Goal: Task Accomplishment & Management: Complete application form

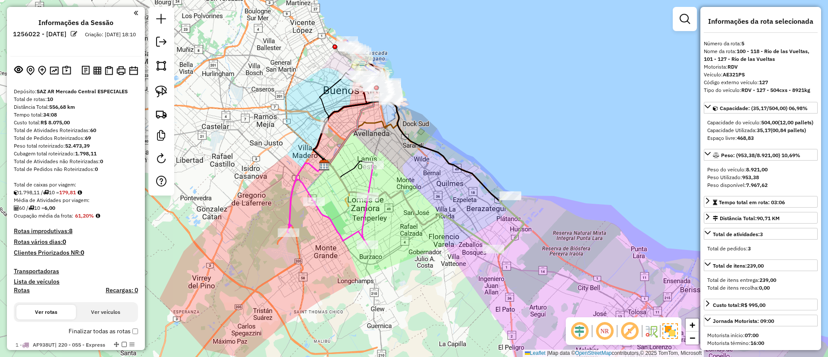
select select "*********"
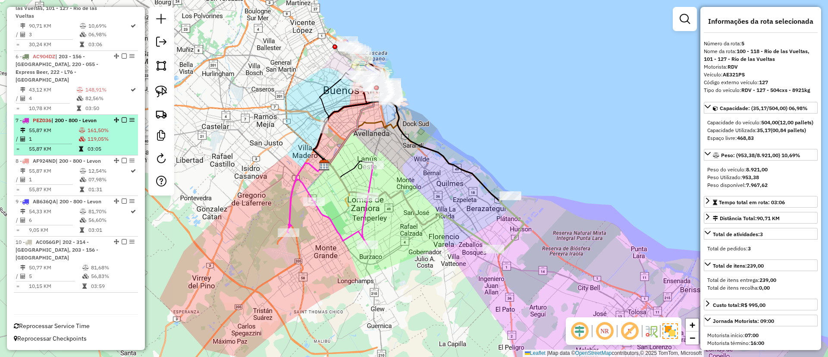
scroll to position [286, 0]
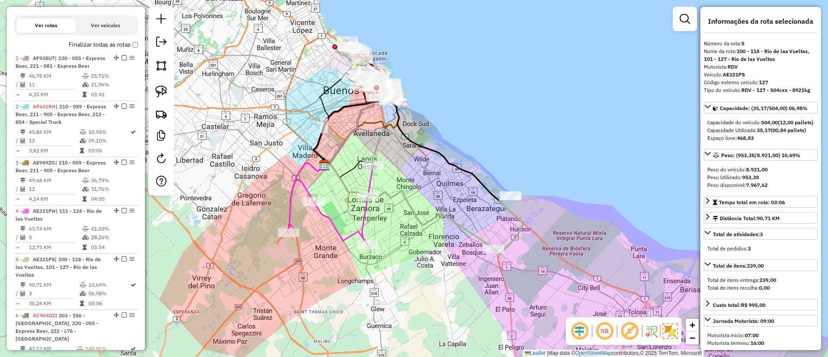
click at [135, 48] on label "Finalizar todas as rotas" at bounding box center [103, 44] width 69 height 9
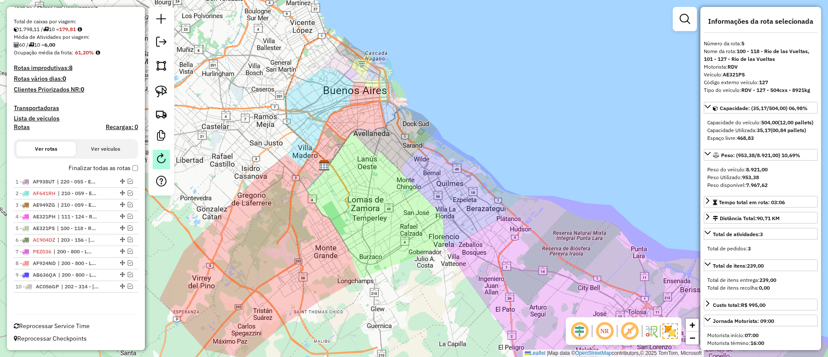
click at [162, 161] on em at bounding box center [161, 158] width 10 height 10
select select "*"
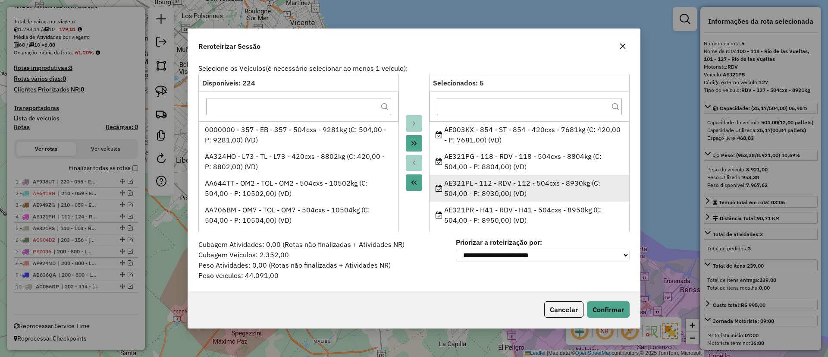
scroll to position [30, 0]
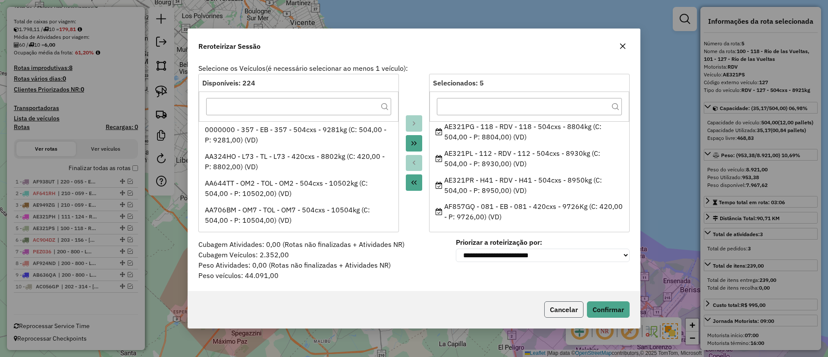
click at [560, 309] on button "Cancelar" at bounding box center [563, 309] width 39 height 16
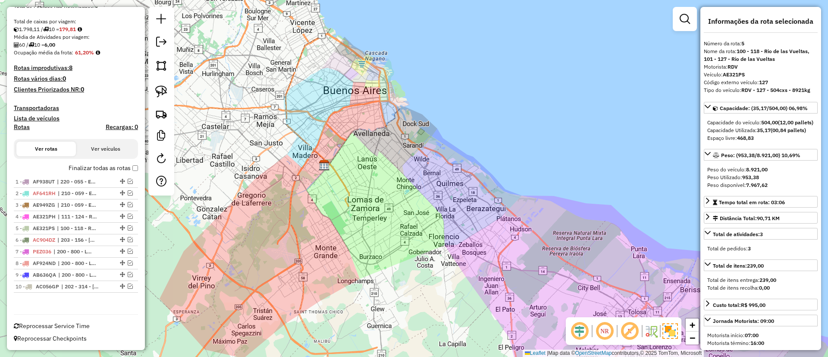
click at [518, 126] on div "Janela de atendimento Grade de atendimento Capacidade Transportadoras Veículos …" at bounding box center [414, 178] width 828 height 357
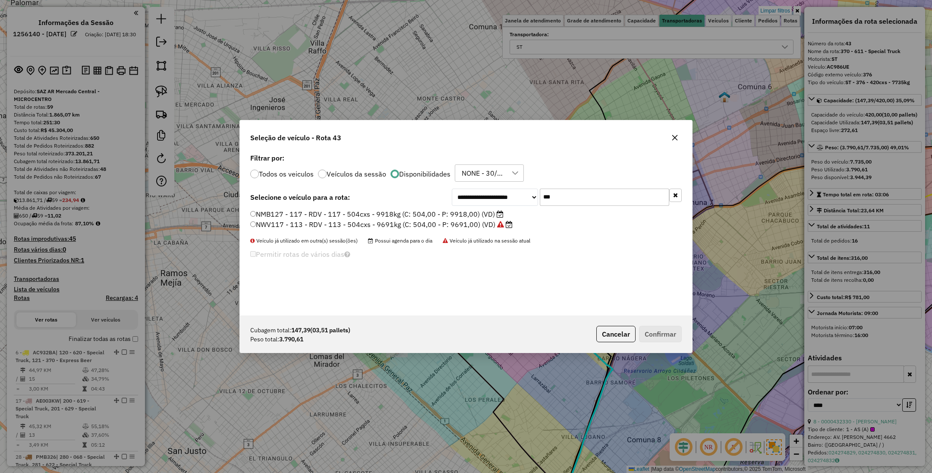
select select "*********"
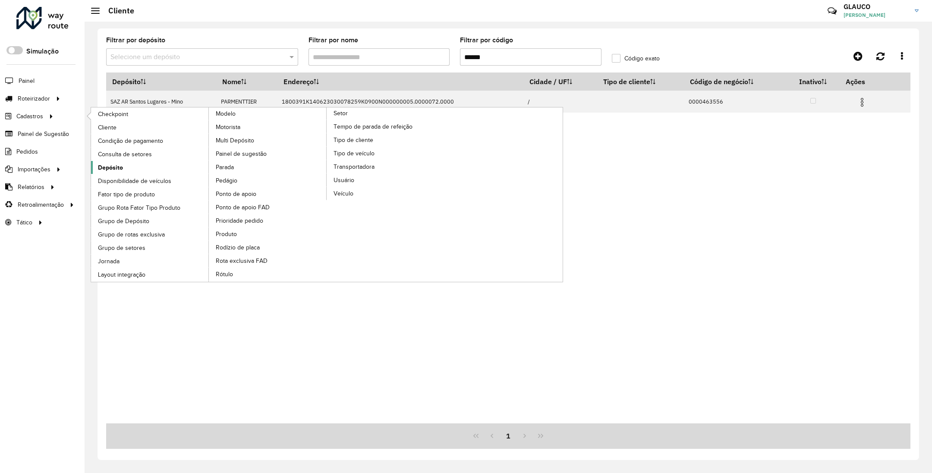
click at [113, 165] on span "Depósito" at bounding box center [110, 167] width 25 height 9
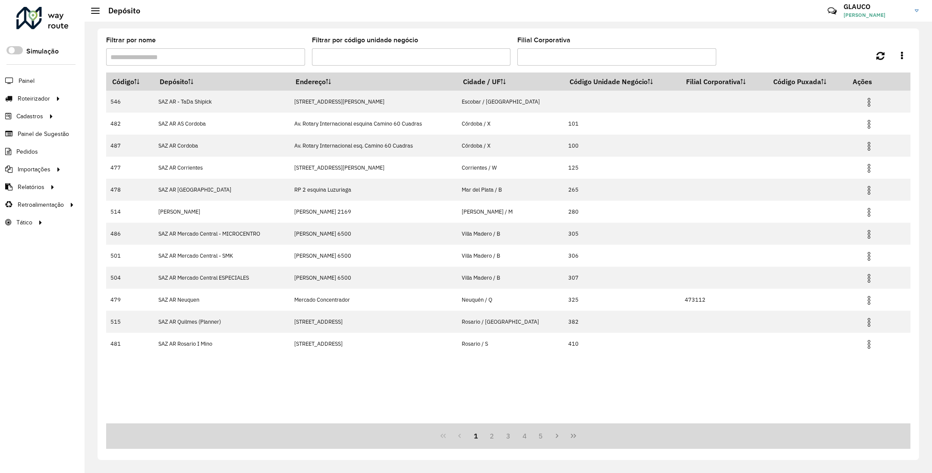
click at [204, 57] on input "Filtrar por nome" at bounding box center [205, 56] width 199 height 17
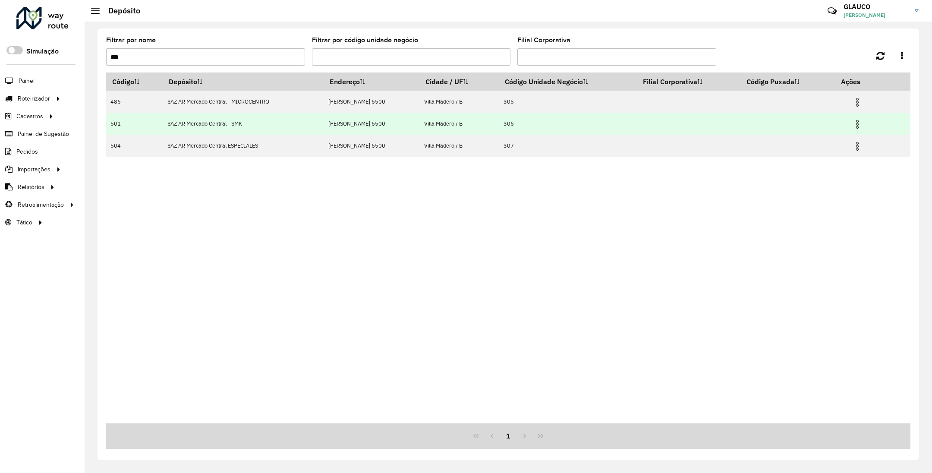
type input "***"
click at [855, 126] on img at bounding box center [857, 124] width 10 height 10
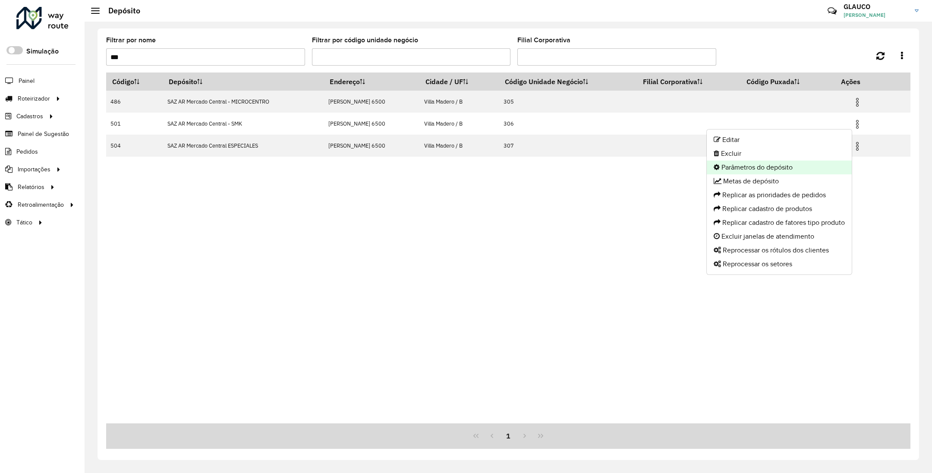
click at [781, 160] on li "Parâmetros do depósito" at bounding box center [779, 167] width 145 height 14
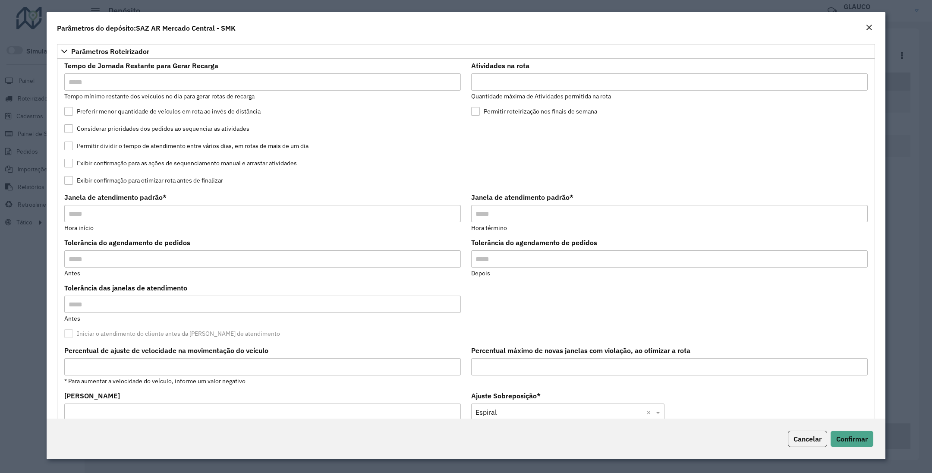
click at [489, 84] on input "Atividades na rota" at bounding box center [669, 81] width 396 height 17
type input "*"
click at [852, 435] on span "Confirmar" at bounding box center [851, 438] width 31 height 9
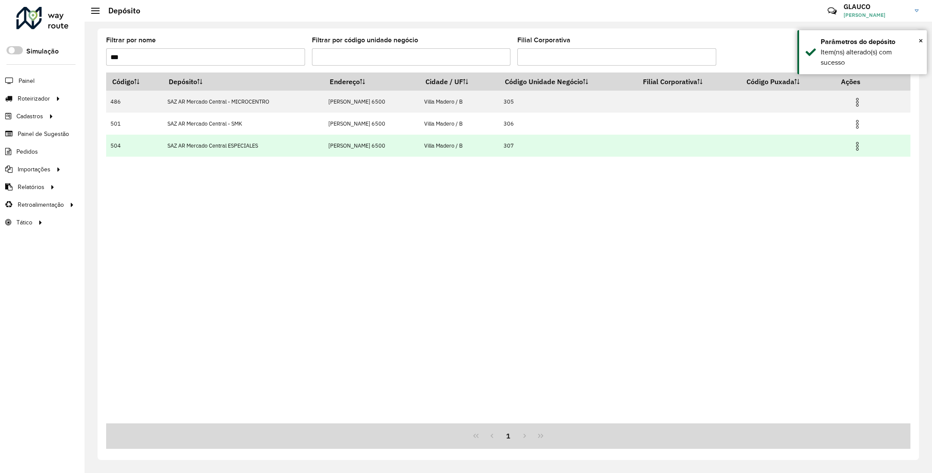
click at [858, 145] on img at bounding box center [857, 146] width 10 height 10
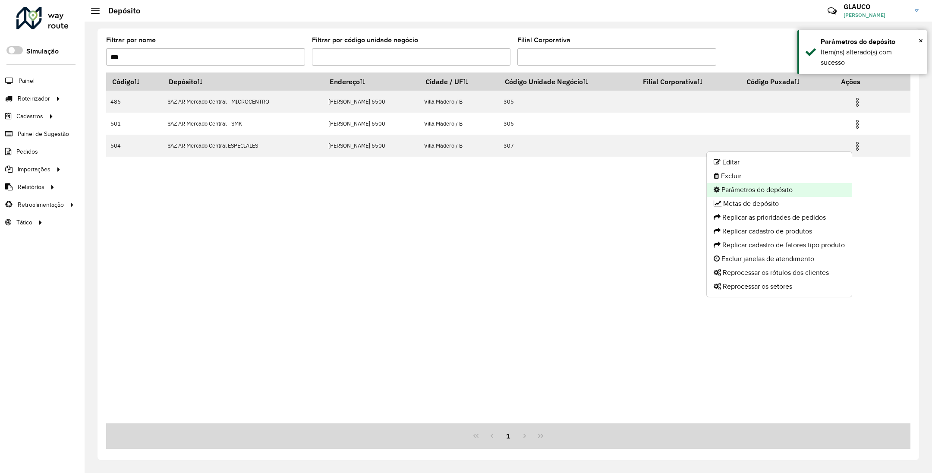
click at [770, 185] on li "Parâmetros do depósito" at bounding box center [779, 190] width 145 height 14
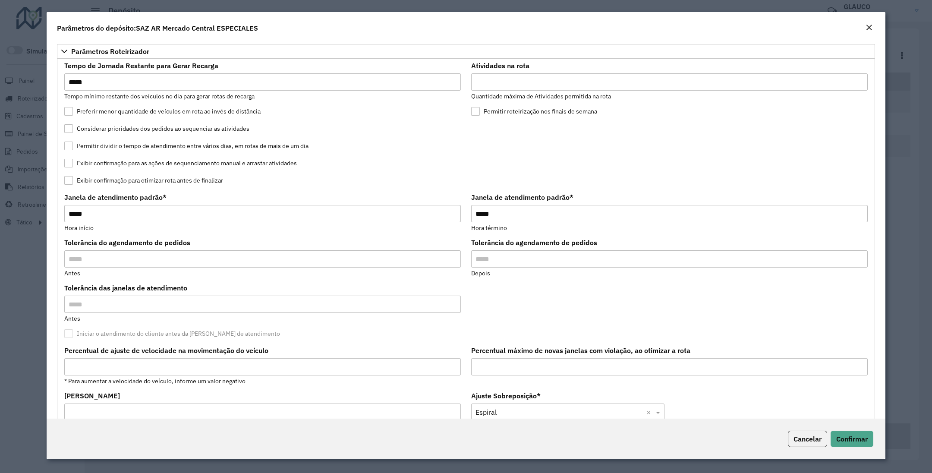
click at [502, 84] on input "**" at bounding box center [669, 81] width 396 height 17
type input "**"
click at [846, 438] on span "Confirmar" at bounding box center [851, 438] width 31 height 9
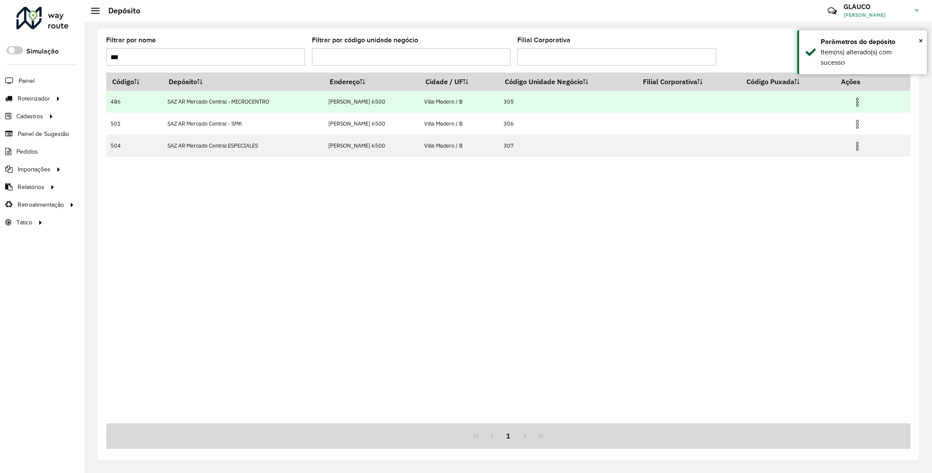
click at [855, 101] on img at bounding box center [857, 102] width 10 height 10
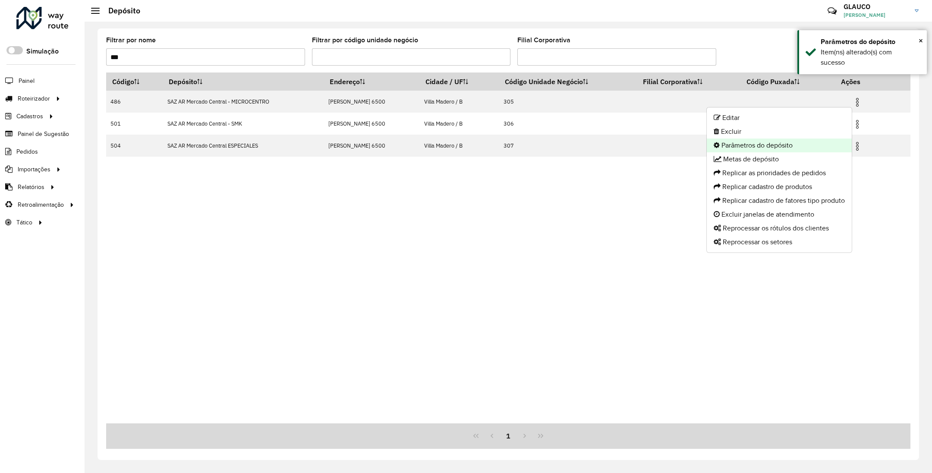
click at [778, 143] on li "Parâmetros do depósito" at bounding box center [779, 145] width 145 height 14
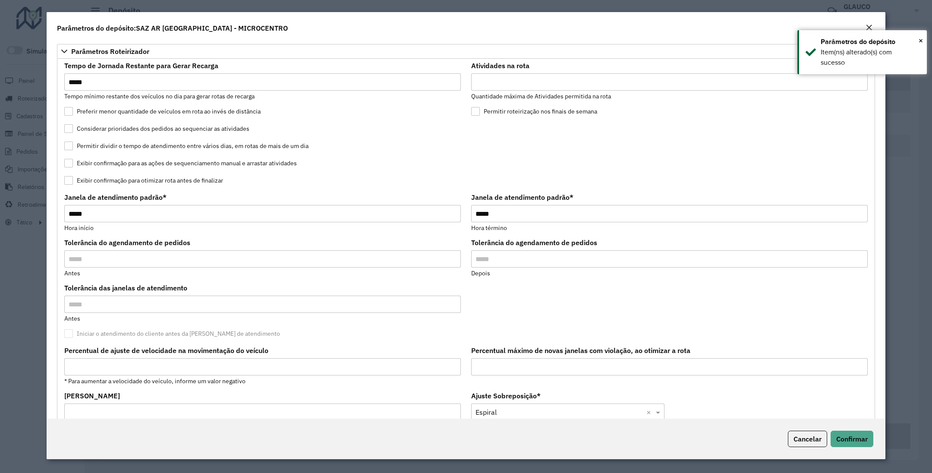
click at [497, 85] on input "**" at bounding box center [669, 81] width 396 height 17
type input "*"
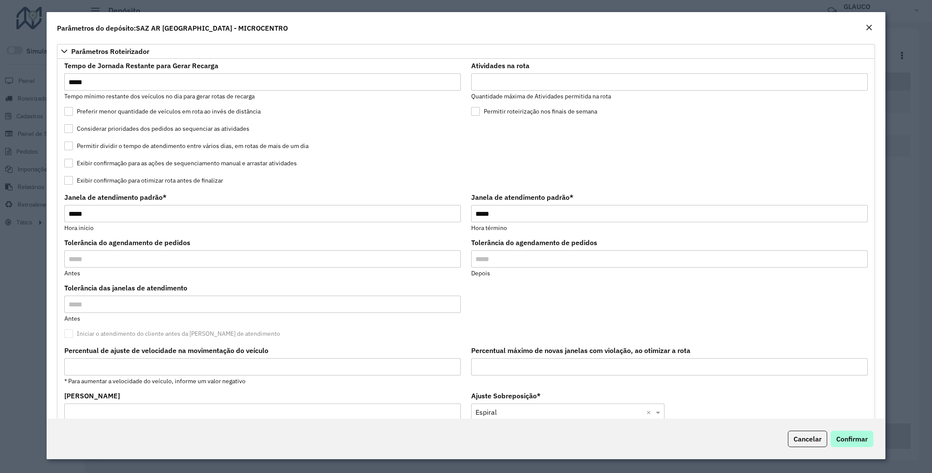
type input "**"
click at [846, 437] on span "Confirmar" at bounding box center [851, 438] width 31 height 9
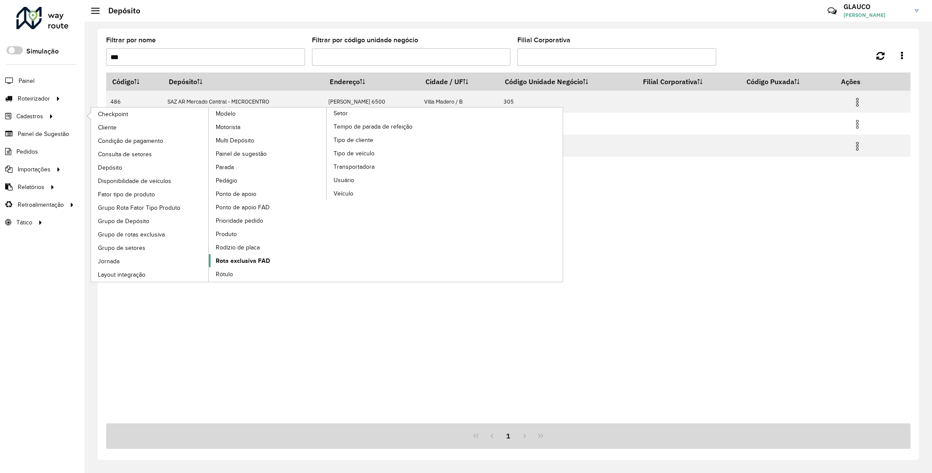
click at [245, 265] on span "Rota exclusiva FAD" at bounding box center [243, 260] width 54 height 9
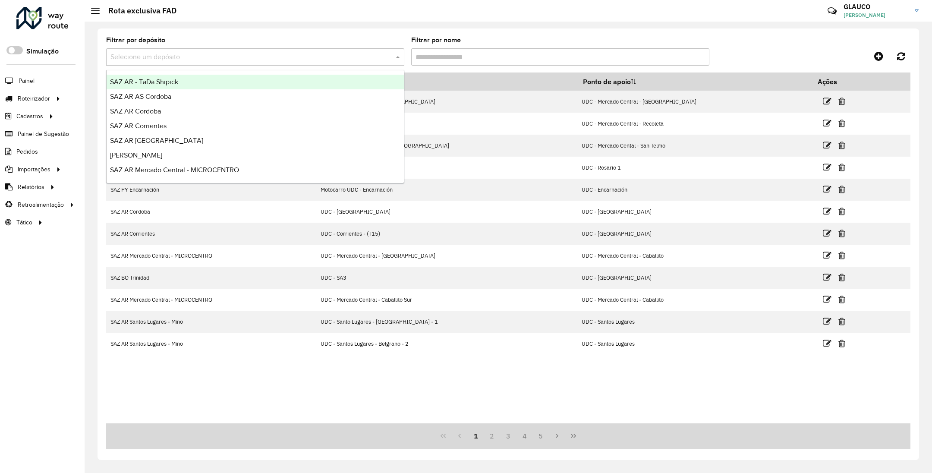
click at [258, 57] on input "text" at bounding box center [246, 57] width 272 height 10
type input "***"
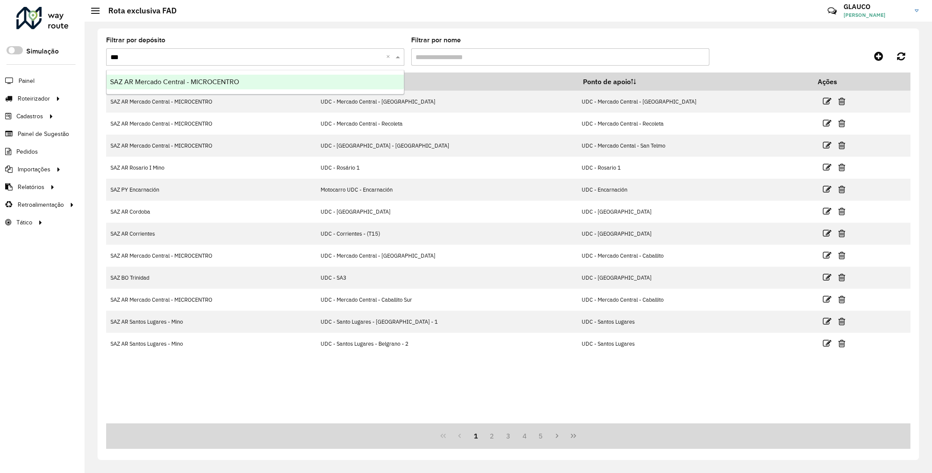
click at [229, 80] on span "SAZ AR Mercado Central - MICROCENTRO" at bounding box center [174, 81] width 129 height 7
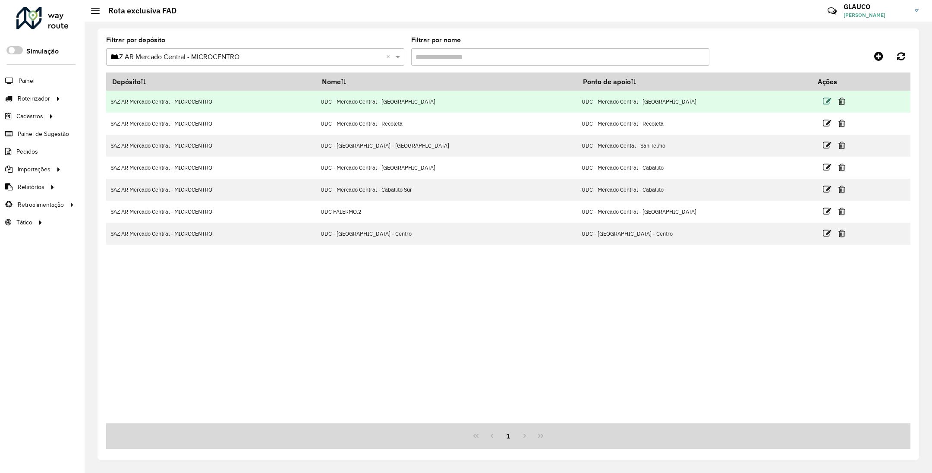
click at [823, 101] on icon at bounding box center [827, 101] width 9 height 9
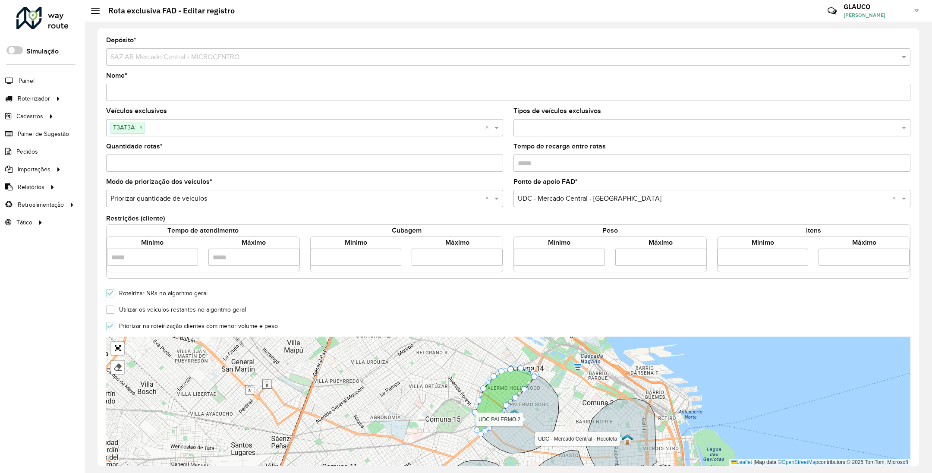
click at [124, 162] on input "Quantidade rotas *" at bounding box center [304, 162] width 397 height 17
type input "*"
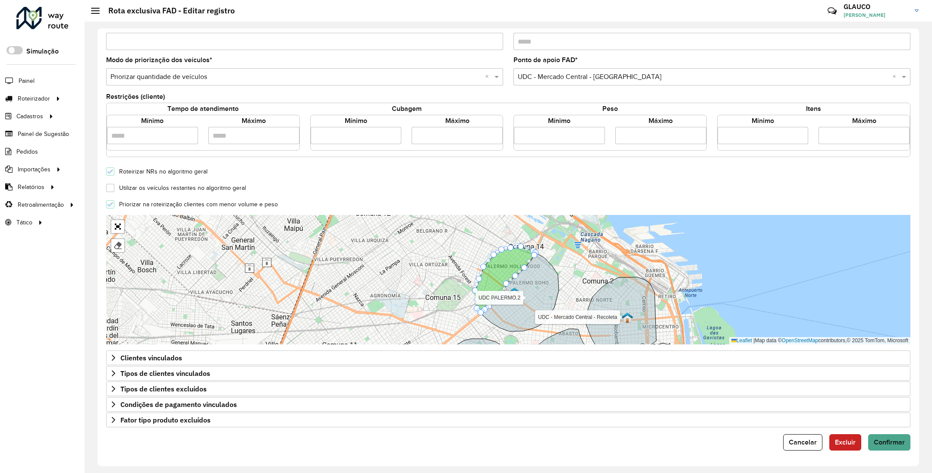
scroll to position [126, 0]
type input "*"
click at [896, 443] on span "Confirmar" at bounding box center [889, 441] width 31 height 7
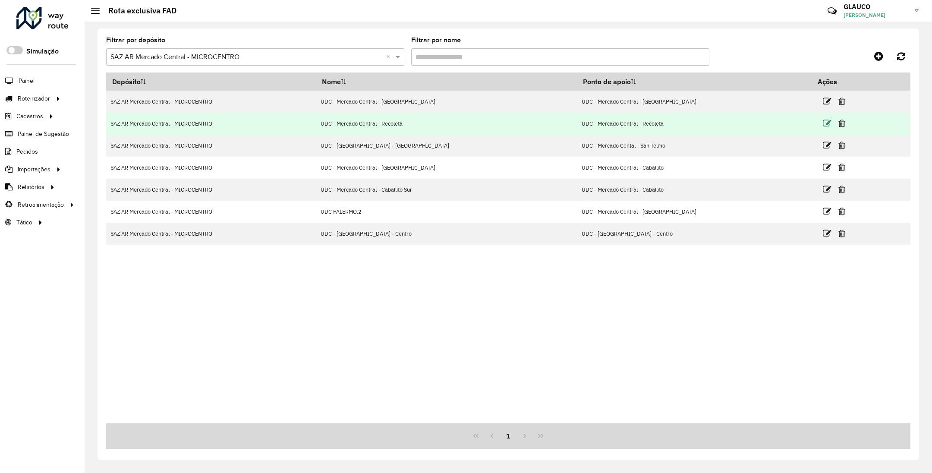
click at [823, 123] on icon at bounding box center [827, 123] width 9 height 9
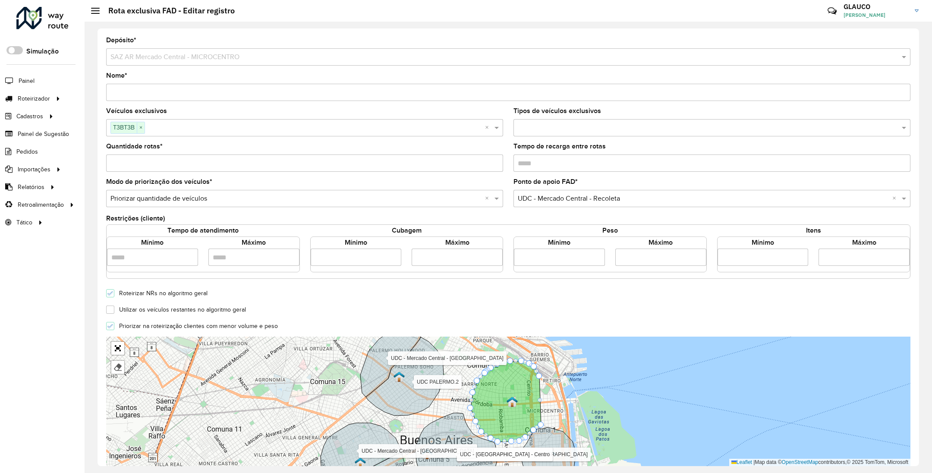
click at [127, 165] on input "Quantidade rotas *" at bounding box center [304, 162] width 397 height 17
type input "*"
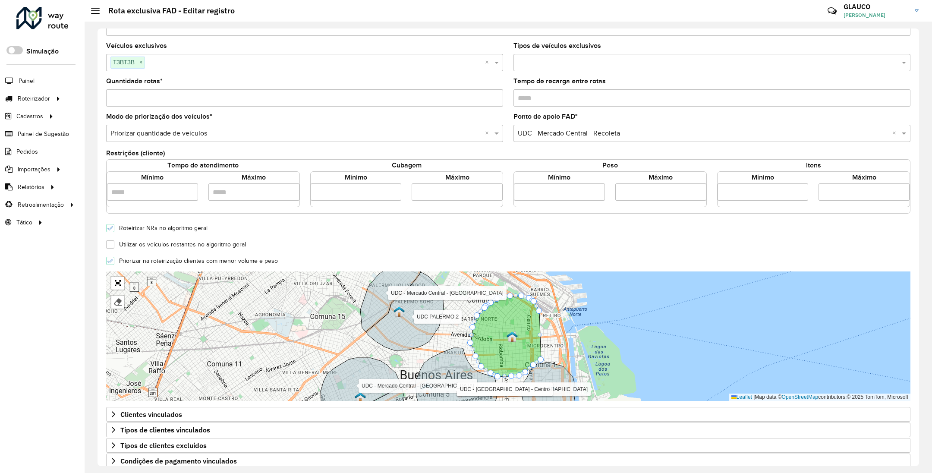
scroll to position [126, 0]
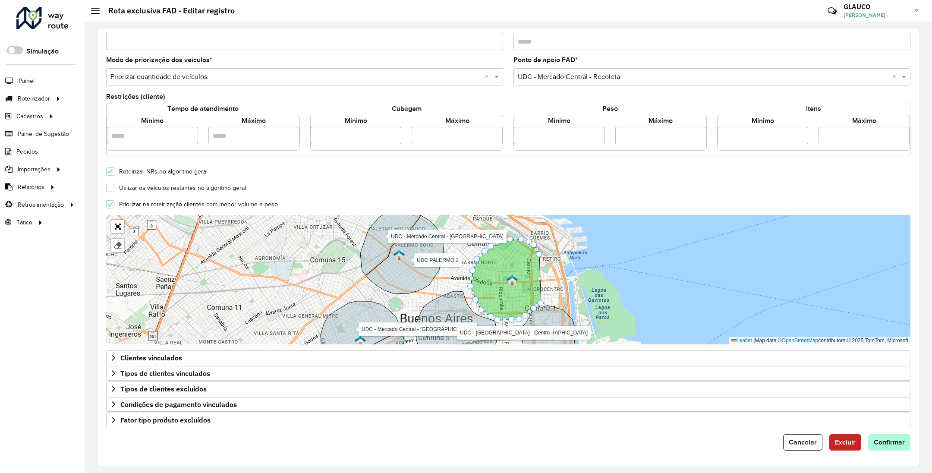
type input "*"
click at [881, 440] on span "Confirmar" at bounding box center [889, 441] width 31 height 7
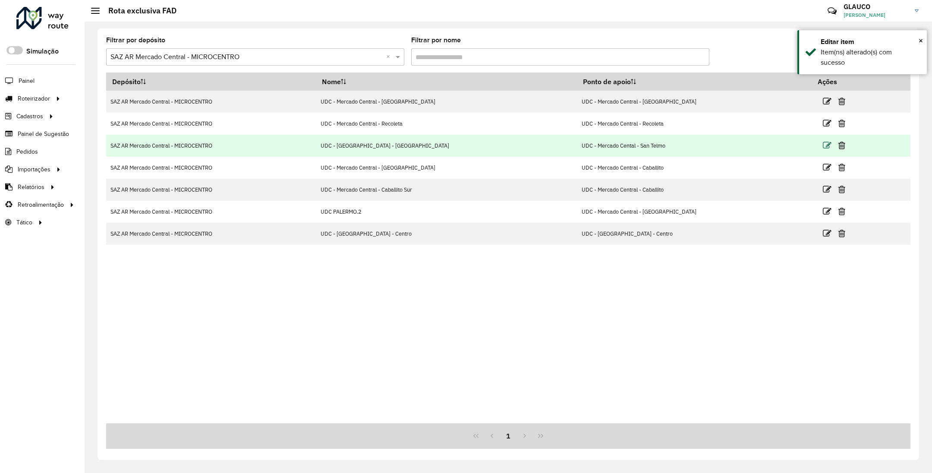
click at [823, 149] on icon at bounding box center [827, 145] width 9 height 9
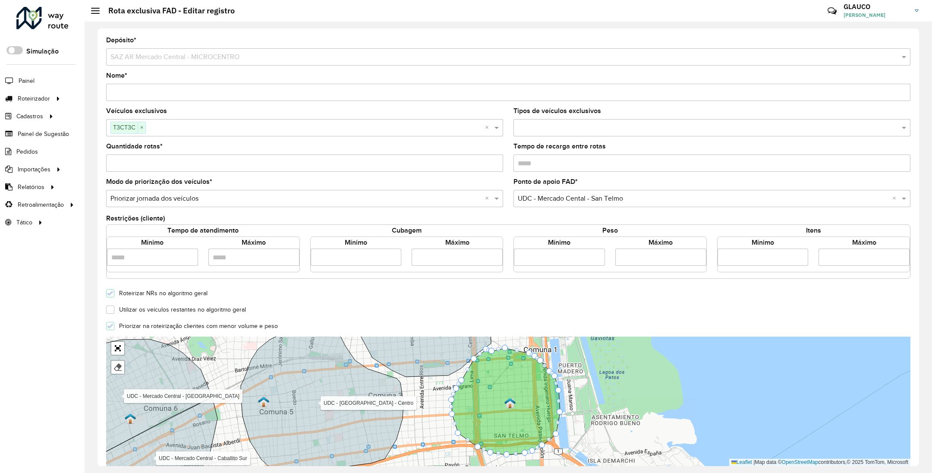
click at [132, 163] on input "Quantidade rotas *" at bounding box center [304, 162] width 397 height 17
type input "*"
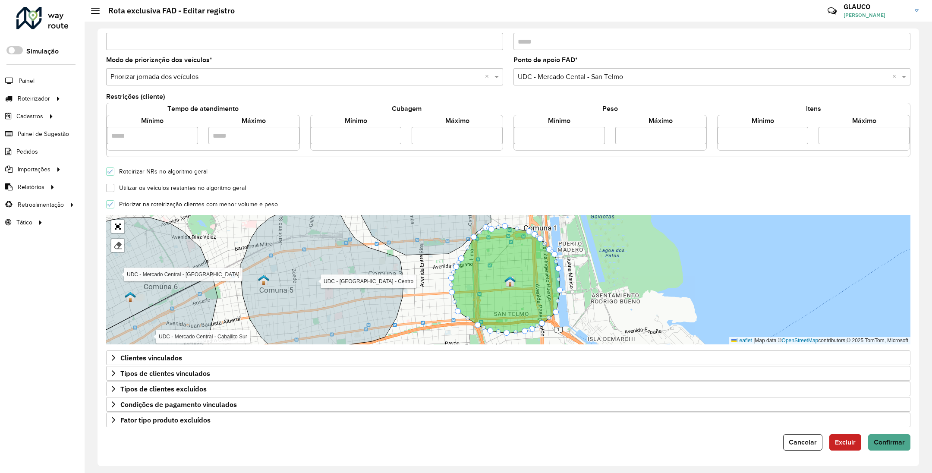
scroll to position [126, 0]
type input "*"
click at [888, 442] on span "Confirmar" at bounding box center [889, 441] width 31 height 7
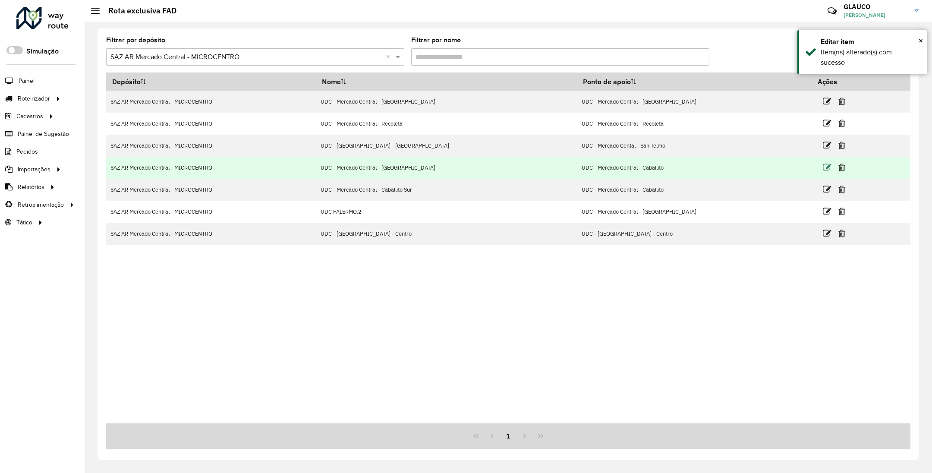
click at [823, 169] on icon at bounding box center [827, 167] width 9 height 9
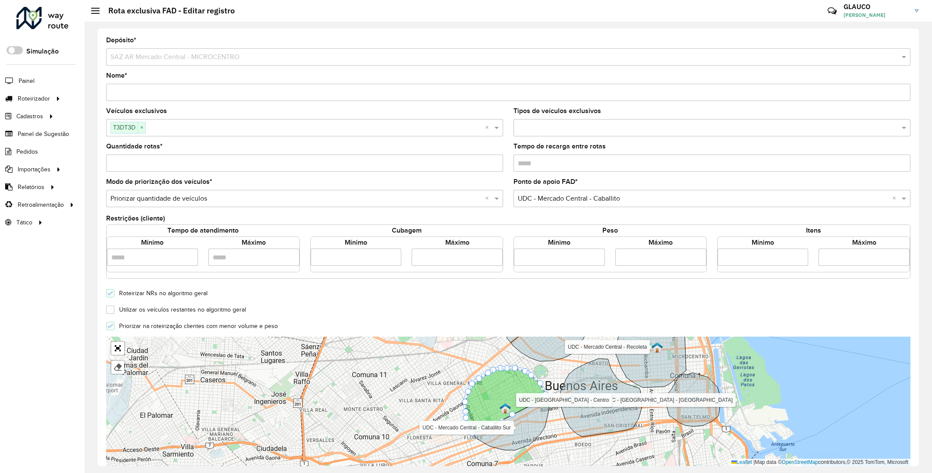
click at [133, 163] on input "Quantidade rotas *" at bounding box center [304, 162] width 397 height 17
type input "*"
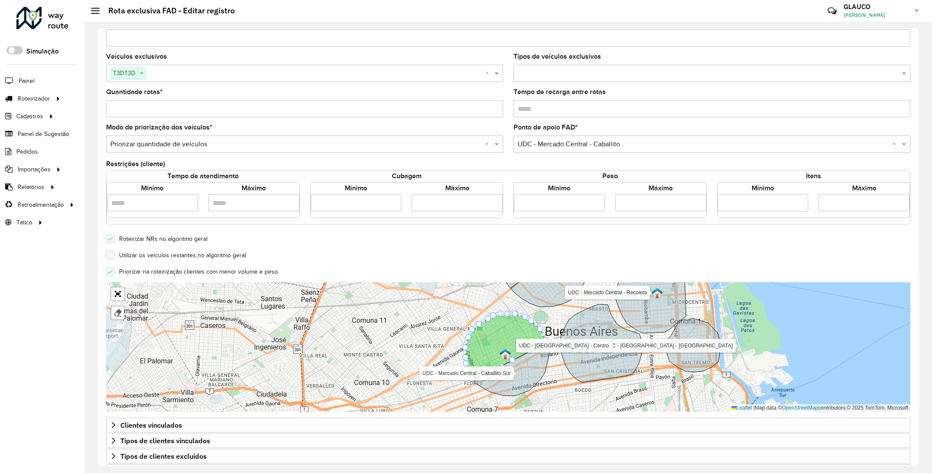
scroll to position [126, 0]
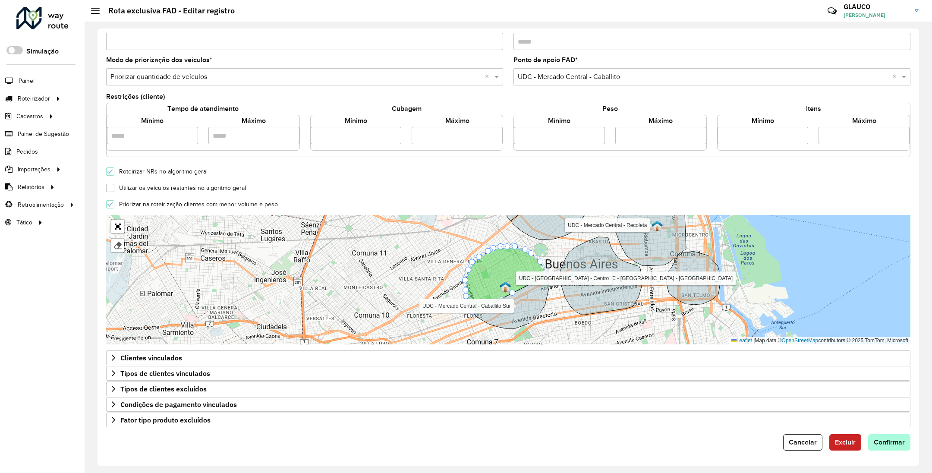
type input "*"
click at [887, 438] on span "Confirmar" at bounding box center [889, 441] width 31 height 7
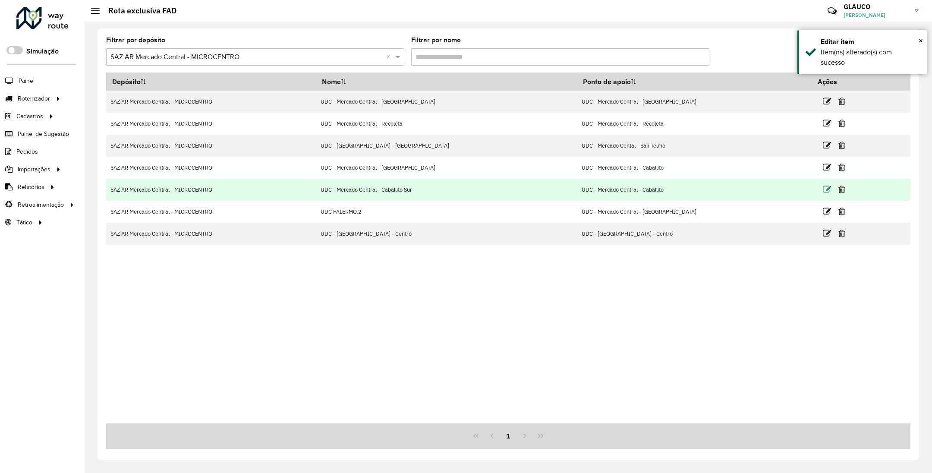
click at [823, 189] on icon at bounding box center [827, 189] width 9 height 9
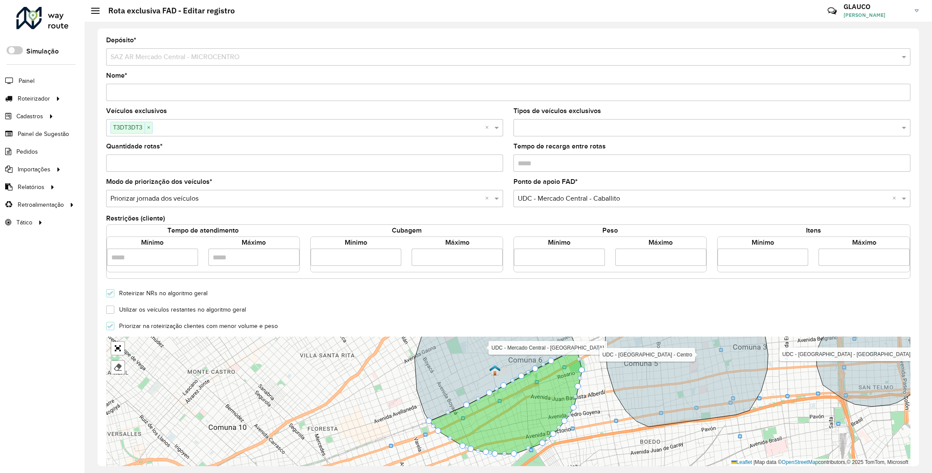
click at [138, 166] on input "Quantidade rotas *" at bounding box center [304, 162] width 397 height 17
type input "*"
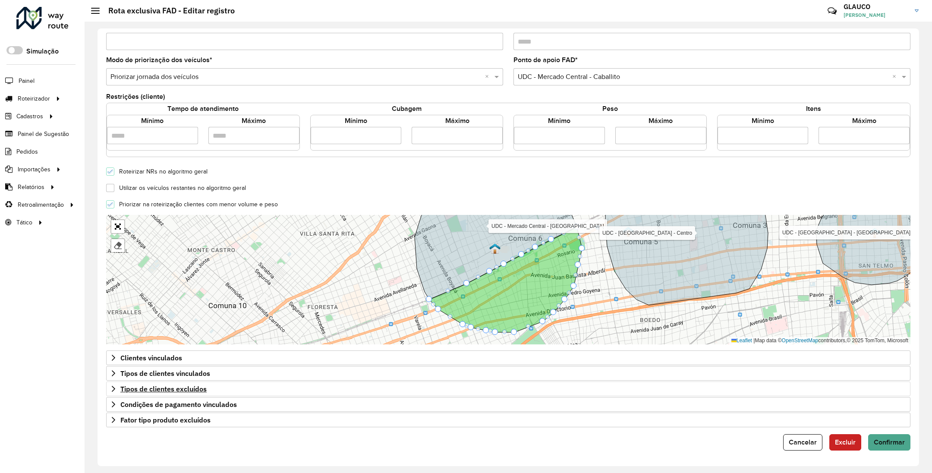
scroll to position [126, 0]
type input "*"
click at [887, 439] on span "Confirmar" at bounding box center [889, 441] width 31 height 7
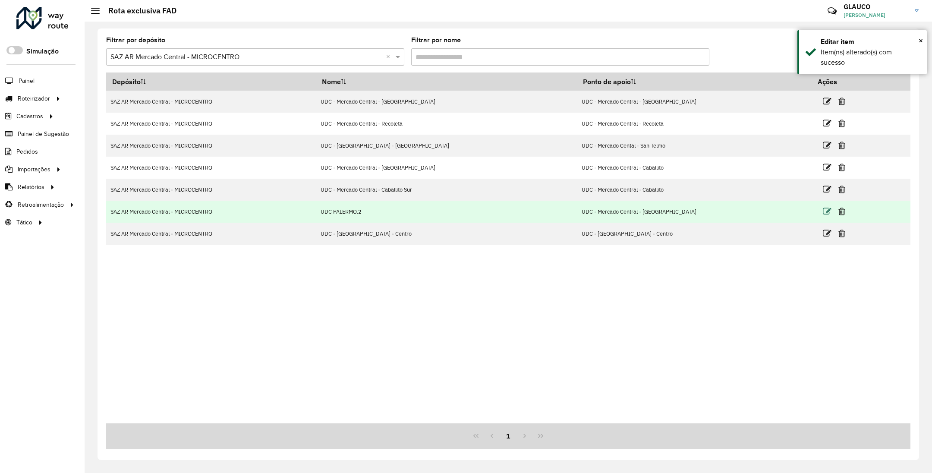
click at [823, 211] on icon at bounding box center [827, 211] width 9 height 9
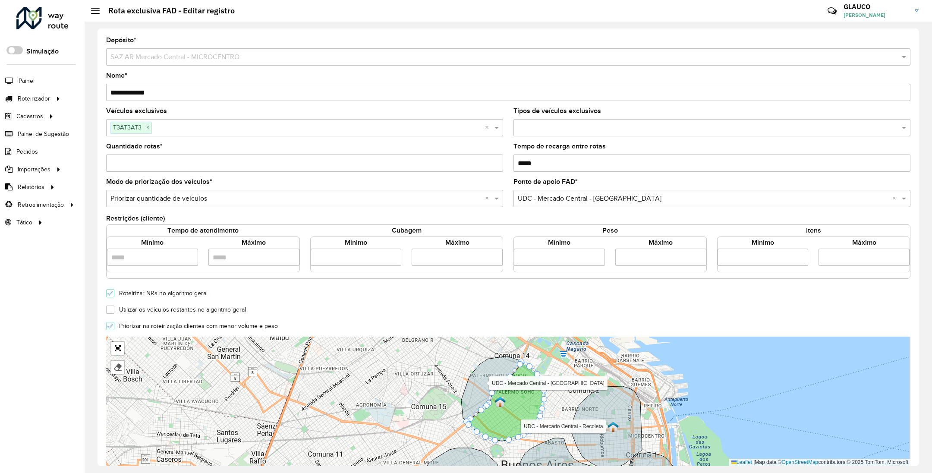
click at [165, 161] on input "*" at bounding box center [304, 162] width 397 height 17
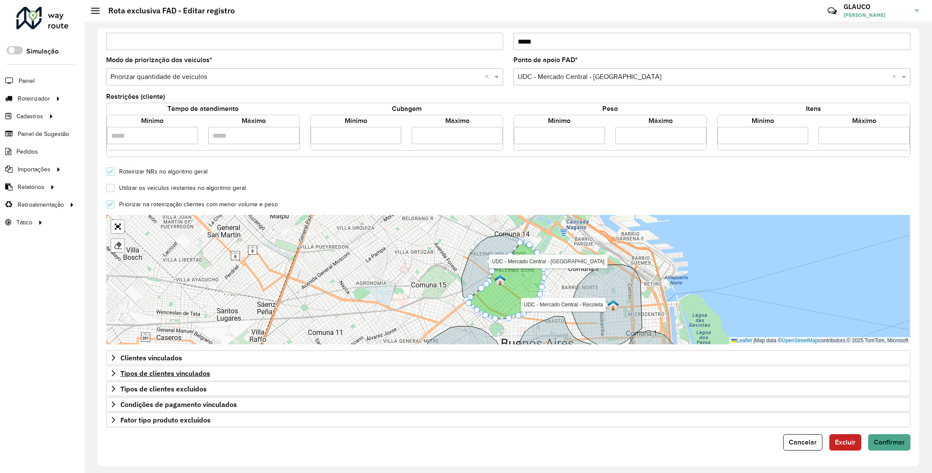
scroll to position [126, 0]
type input "*"
click at [890, 436] on button "Confirmar" at bounding box center [889, 442] width 42 height 16
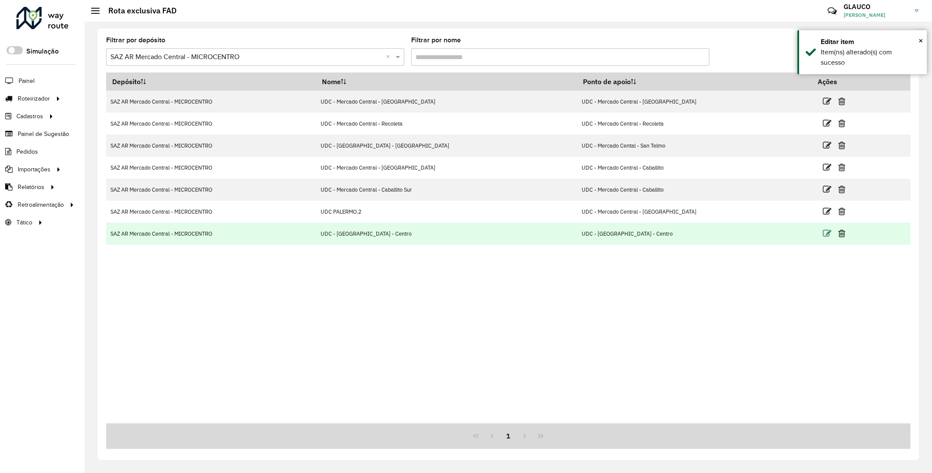
click at [823, 234] on icon at bounding box center [827, 233] width 9 height 9
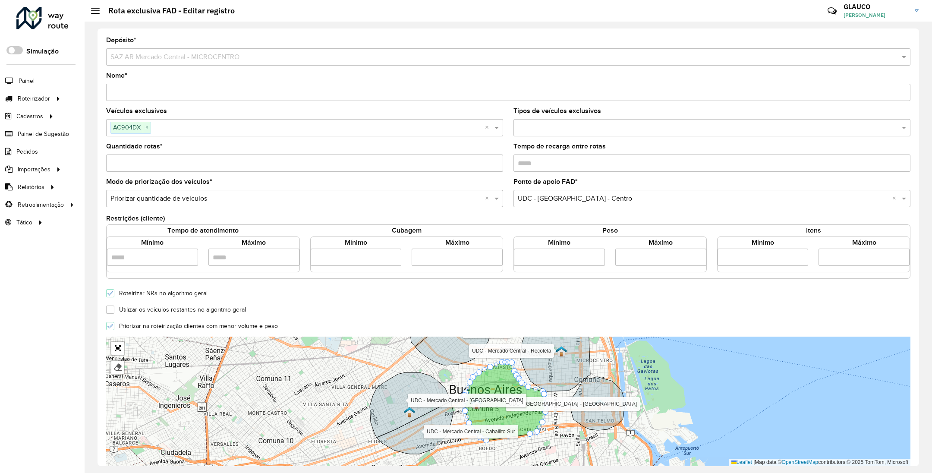
click at [126, 162] on input "Quantidade rotas *" at bounding box center [304, 162] width 397 height 17
type input "*"
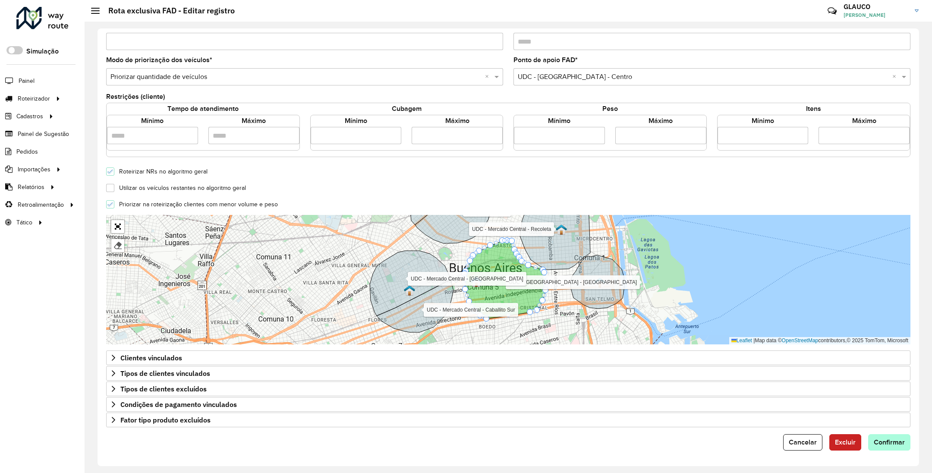
type input "*"
click at [882, 438] on span "Confirmar" at bounding box center [889, 441] width 31 height 7
